Goal: Transaction & Acquisition: Purchase product/service

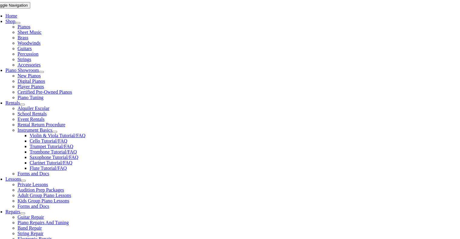
scroll to position [121, 0]
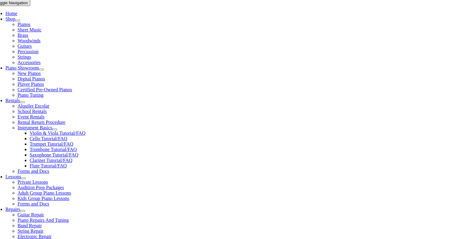
type input "coll"
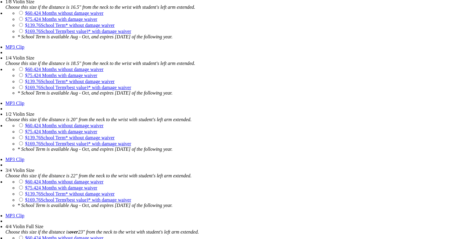
scroll to position [514, 0]
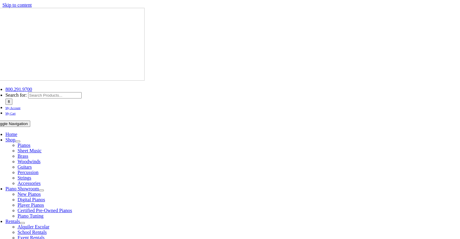
drag, startPoint x: 95, startPoint y: 34, endPoint x: 29, endPoint y: 19, distance: 68.1
click at [29, 19] on div at bounding box center [229, 45] width 473 height 74
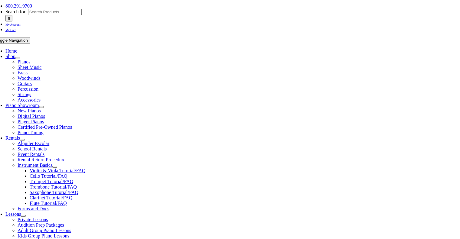
scroll to position [91, 0]
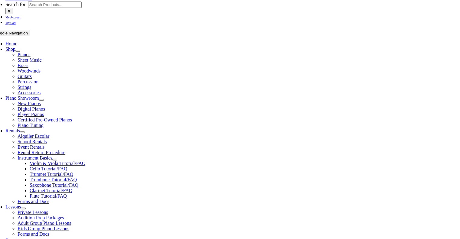
drag, startPoint x: 131, startPoint y: 150, endPoint x: 66, endPoint y: 150, distance: 65.0
checkbox input"] "true"
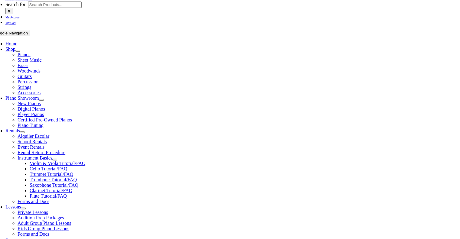
checkbox input"] "true"
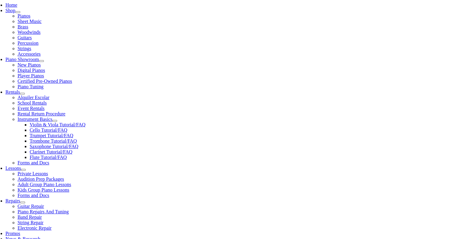
scroll to position [151, 0]
